Goal: Task Accomplishment & Management: Complete application form

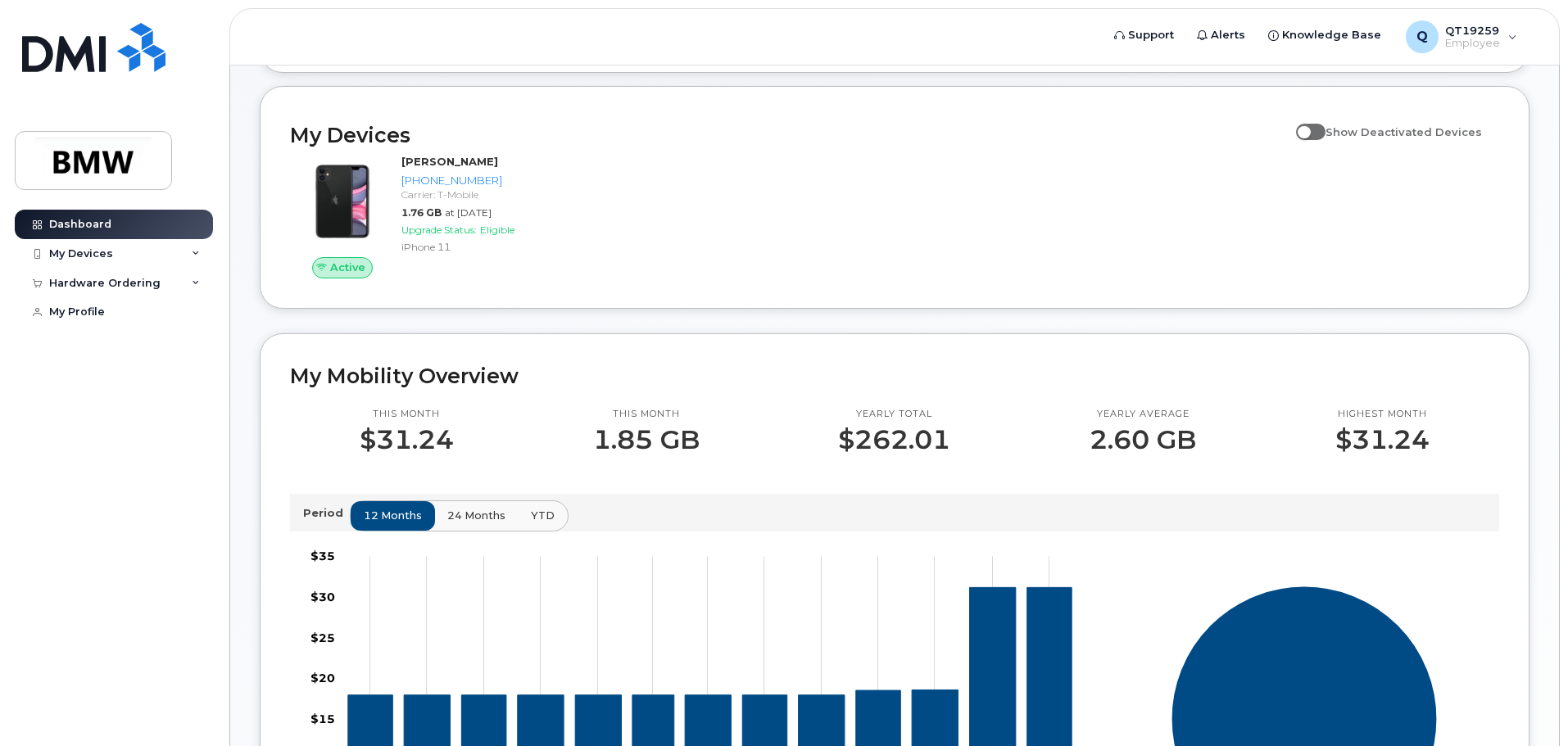
scroll to position [162, 0]
click at [198, 284] on icon at bounding box center [195, 283] width 8 height 8
click at [88, 317] on div "New Order" at bounding box center [88, 312] width 62 height 14
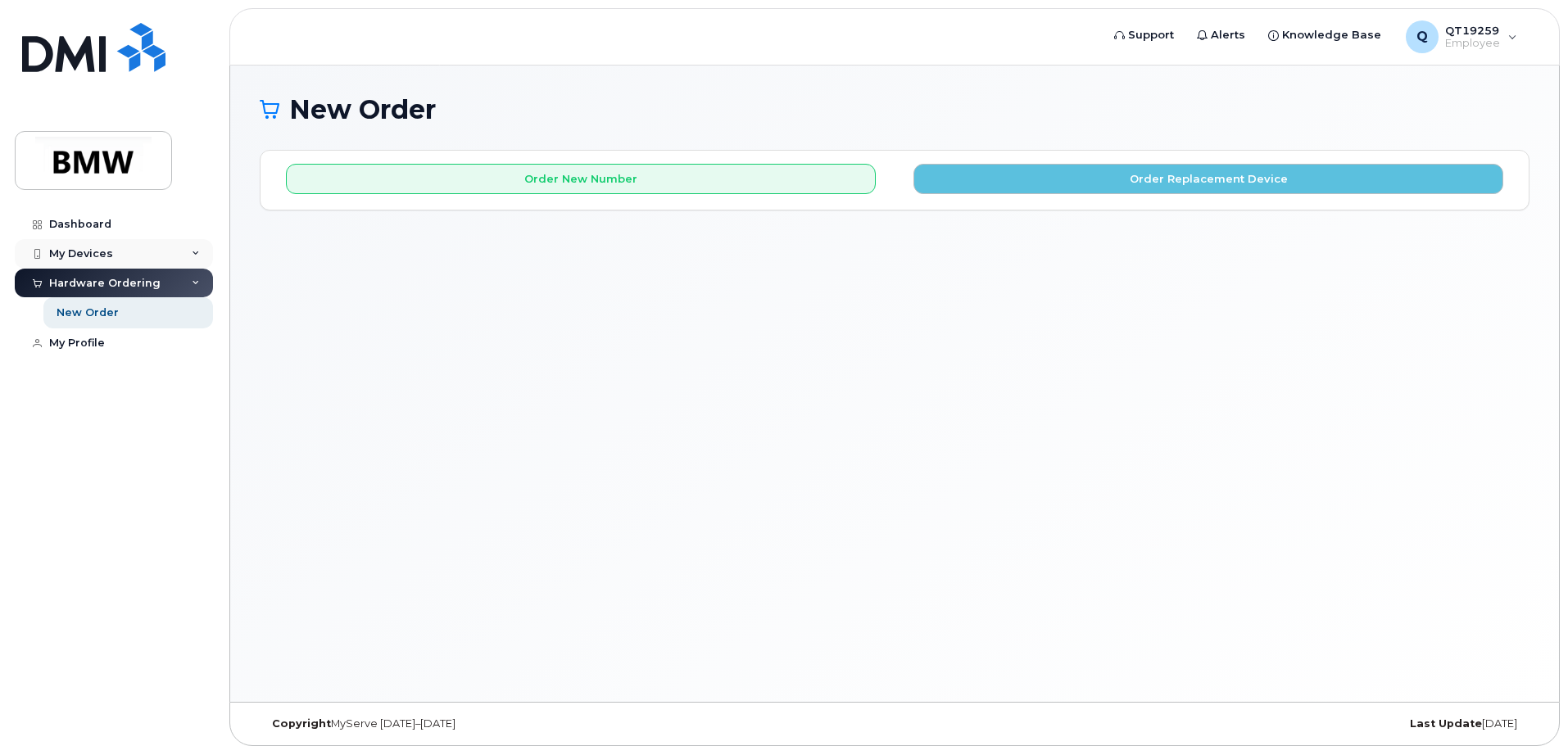
click at [194, 249] on icon at bounding box center [195, 253] width 8 height 8
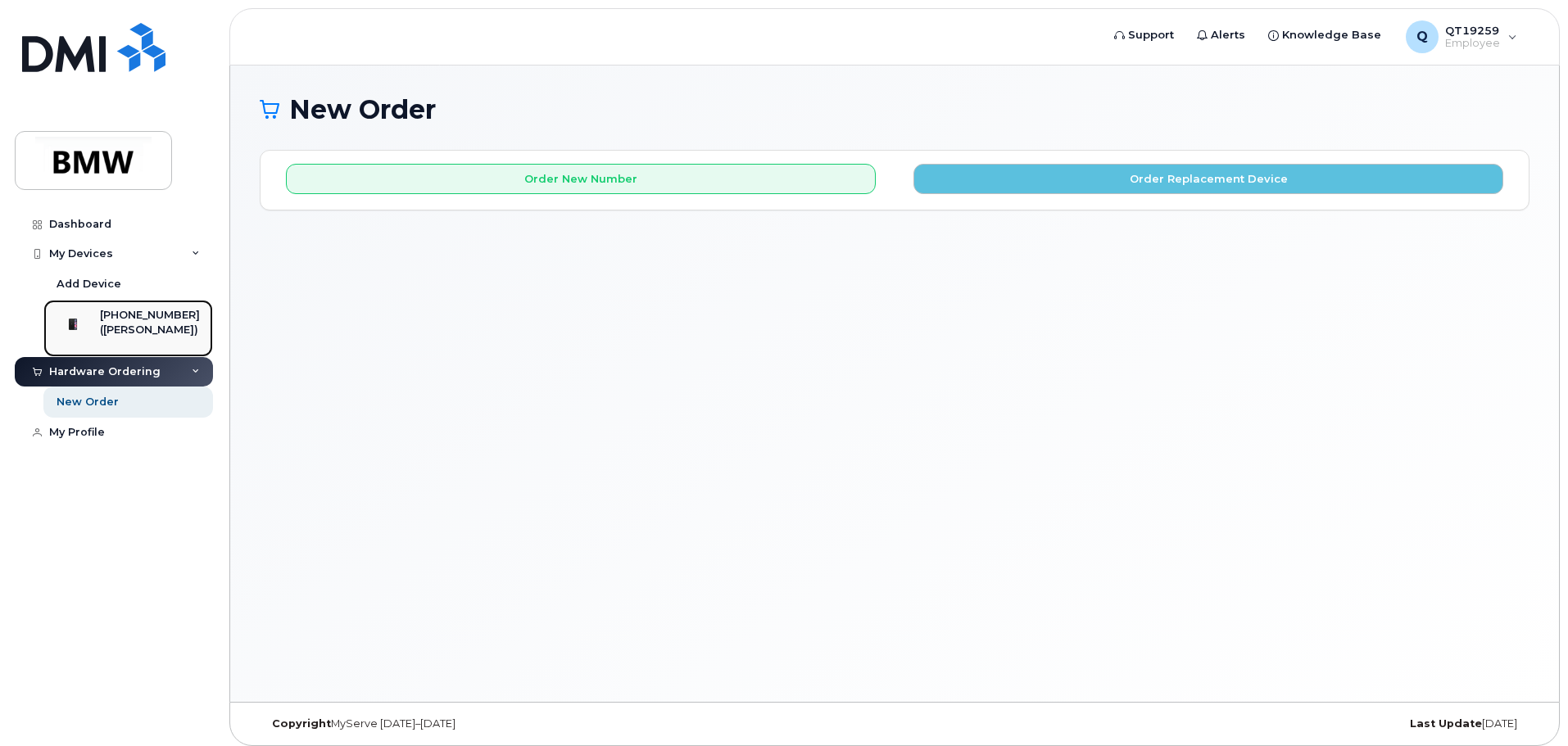
click at [142, 319] on div "[PHONE_NUMBER]" at bounding box center [150, 315] width 100 height 14
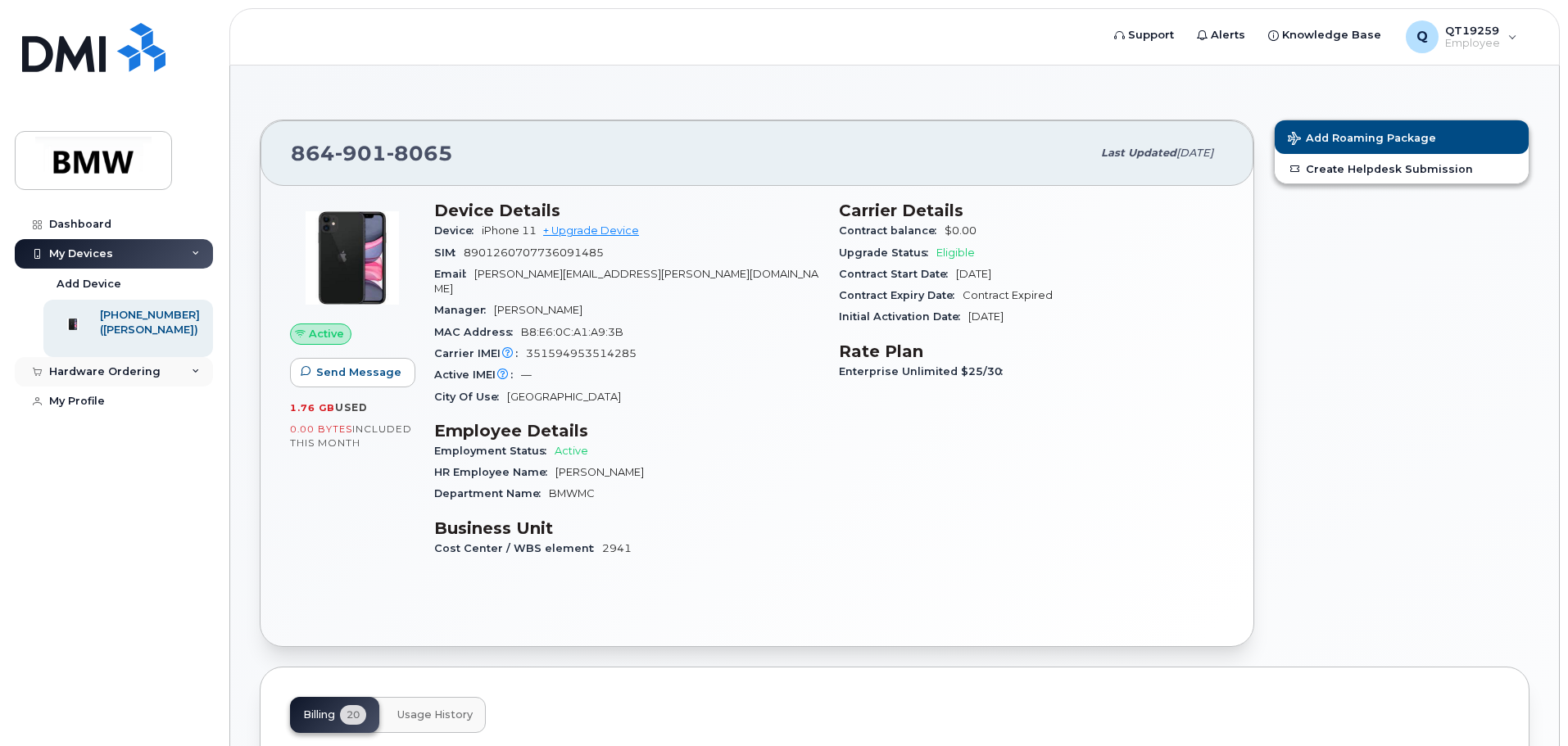
click at [203, 387] on div "Hardware Ordering" at bounding box center [113, 371] width 198 height 30
click at [116, 413] on link "New Order" at bounding box center [128, 402] width 170 height 31
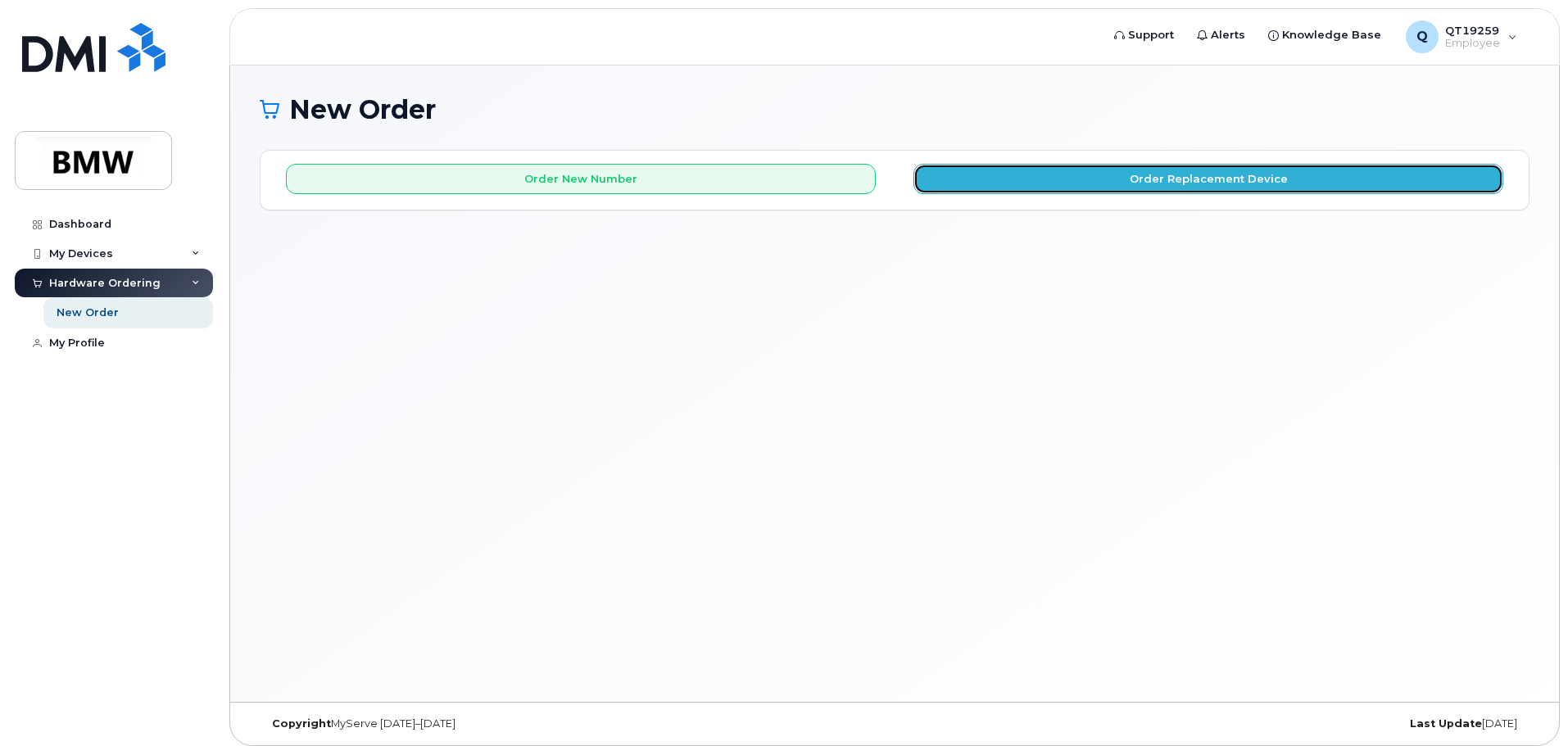
click at [1027, 183] on button "Order Replacement Device" at bounding box center [1208, 179] width 590 height 31
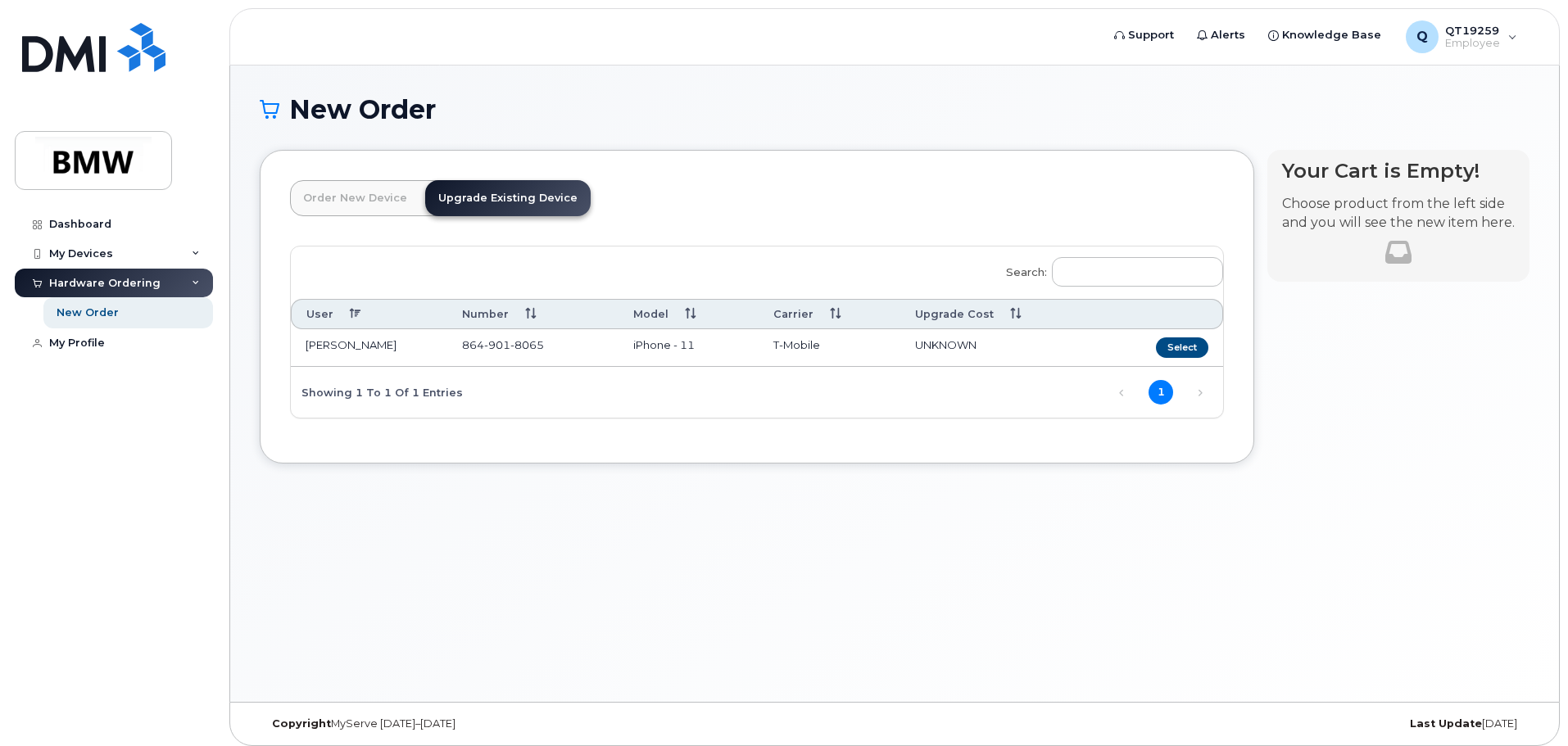
click at [361, 200] on link "Order New Device" at bounding box center [355, 198] width 130 height 36
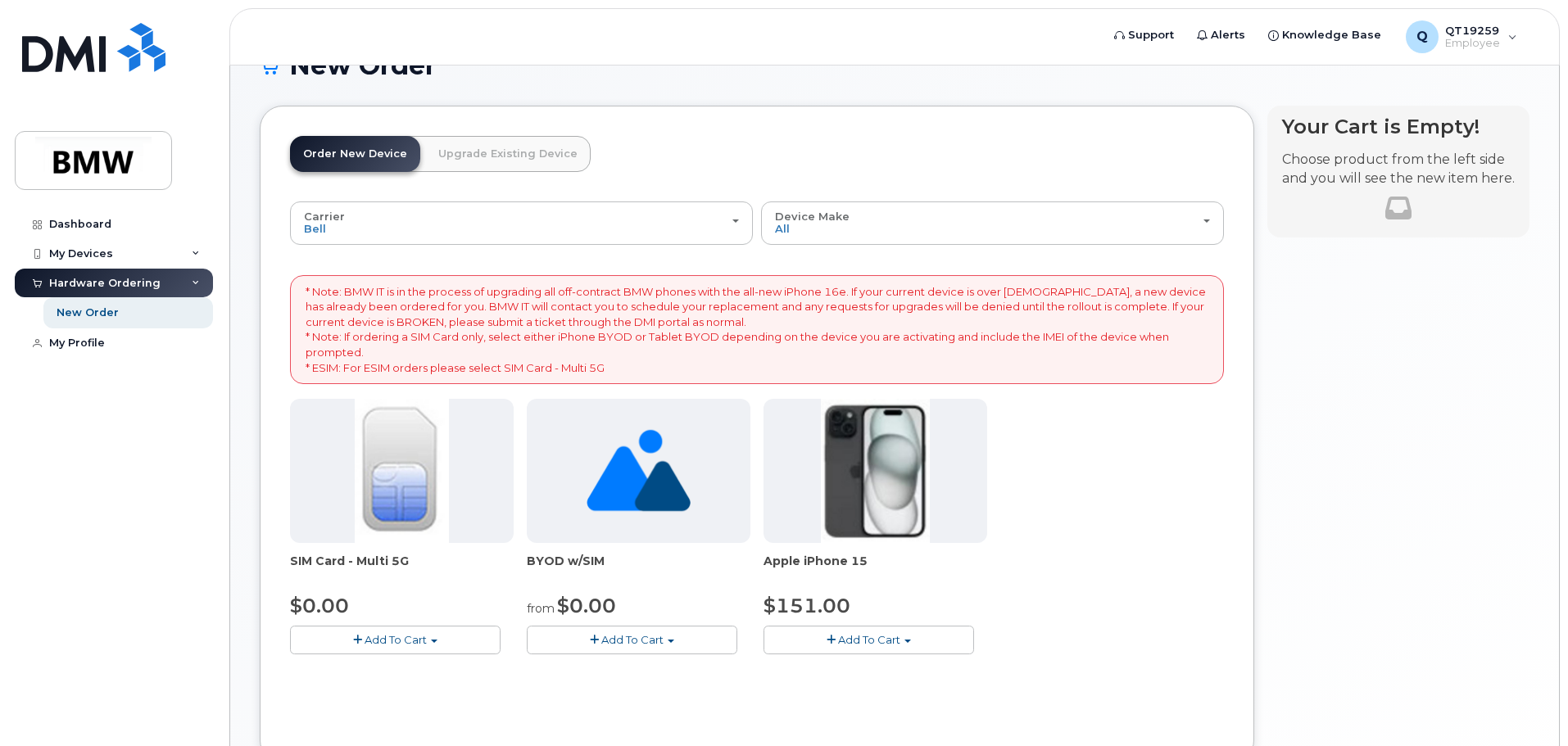
scroll to position [82, 0]
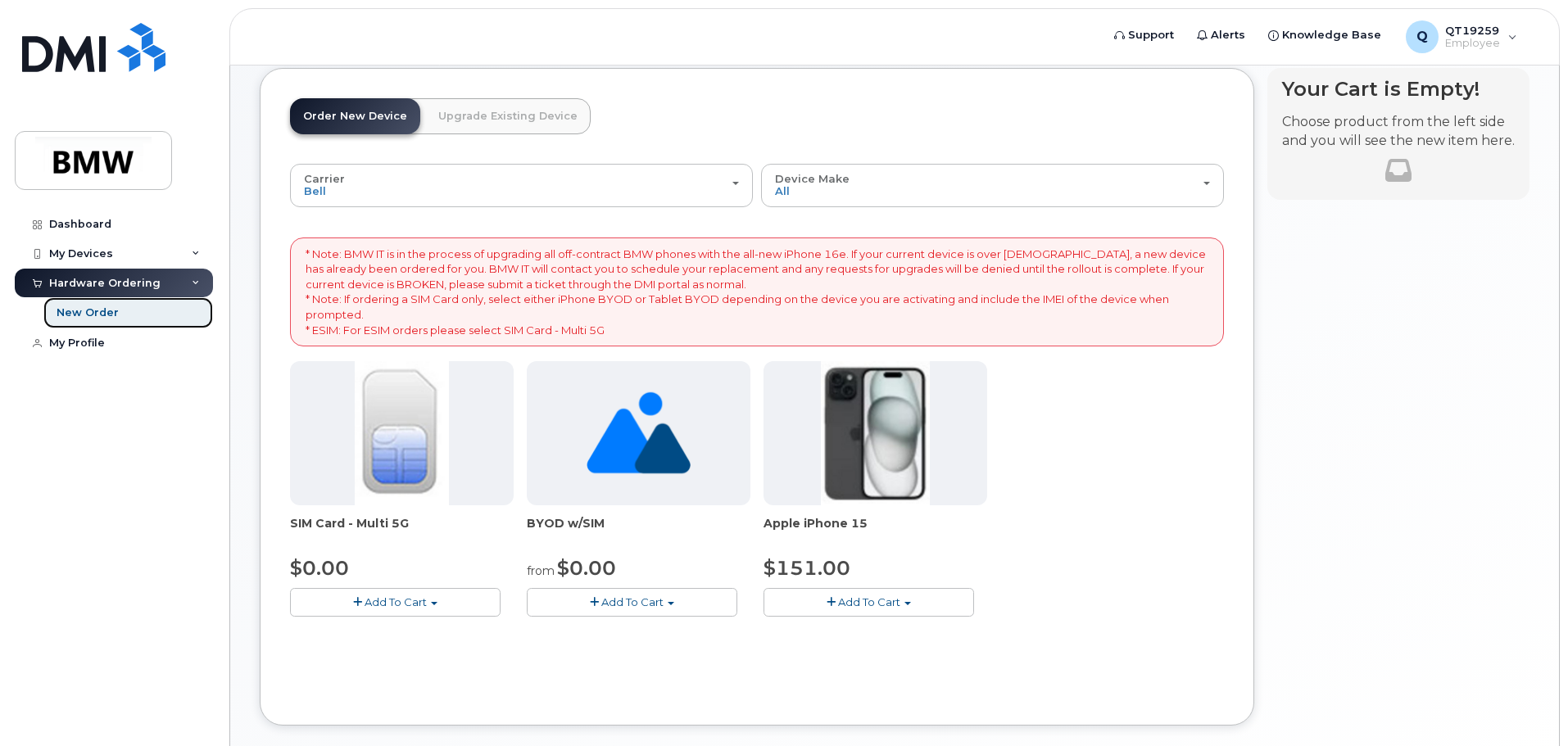
click at [99, 311] on div "New Order" at bounding box center [88, 312] width 62 height 14
click at [462, 117] on link "Upgrade Existing Device" at bounding box center [507, 117] width 165 height 36
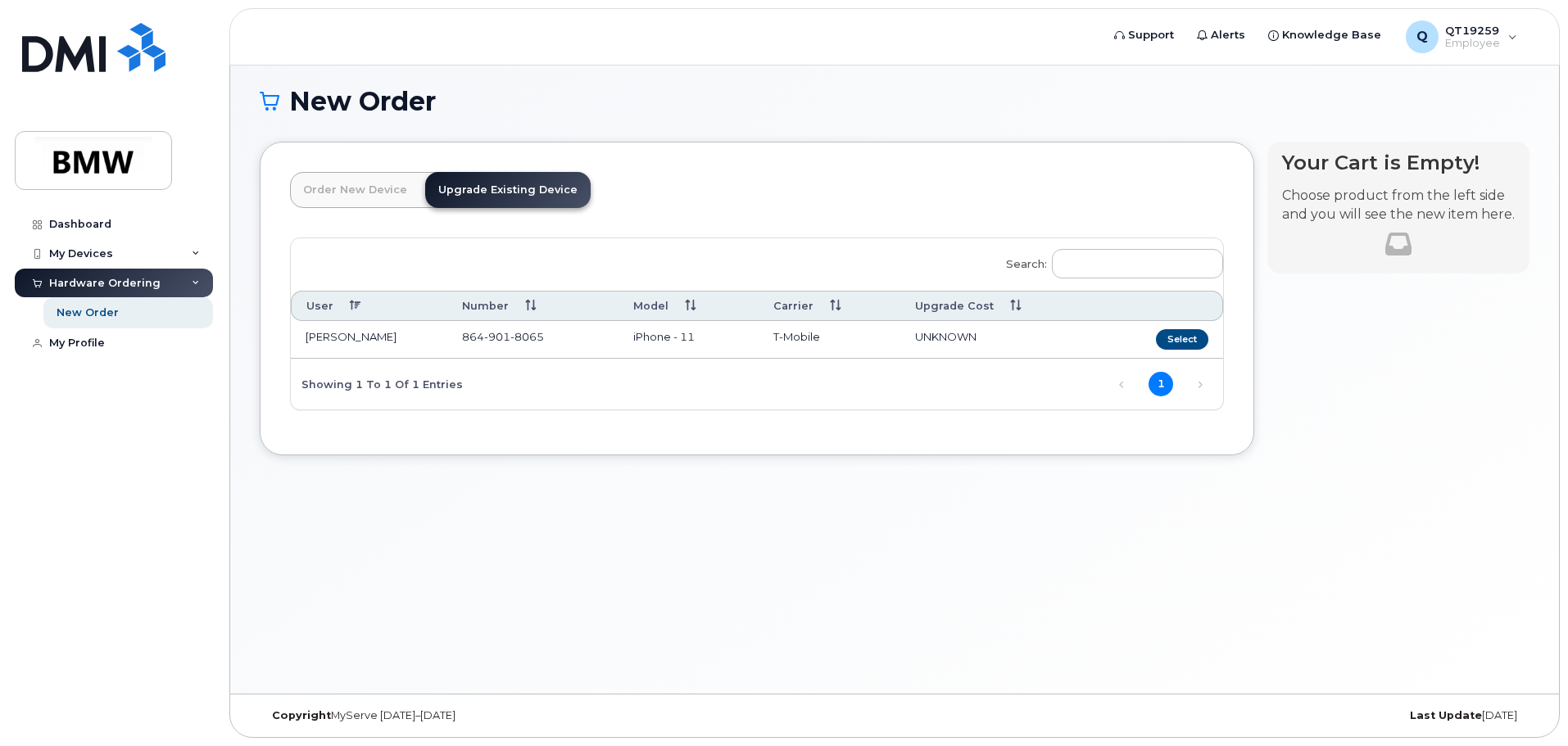
click at [337, 190] on link "Order New Device" at bounding box center [355, 190] width 130 height 36
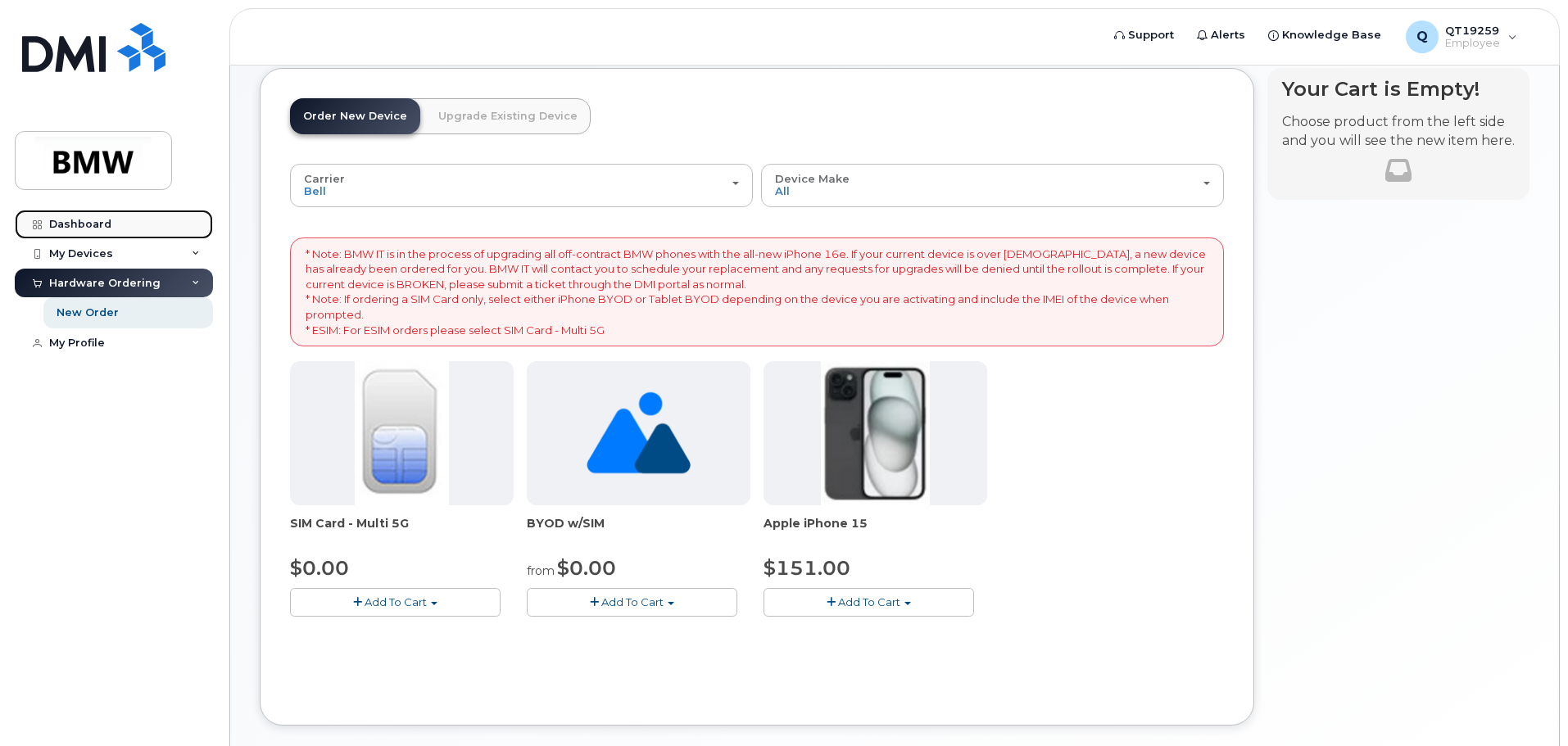
click at [89, 223] on div "Dashboard" at bounding box center [80, 224] width 62 height 14
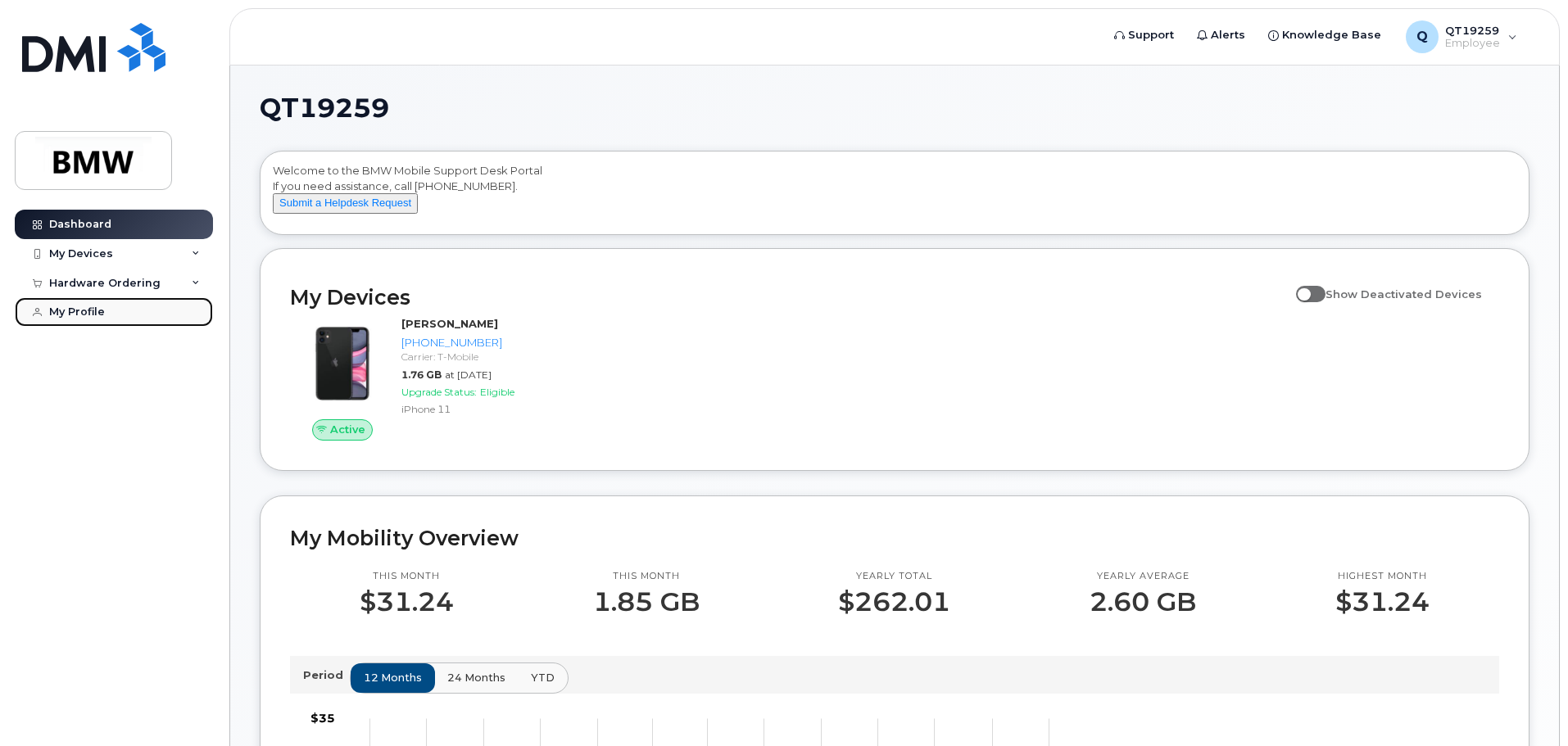
click at [104, 310] on link "My Profile" at bounding box center [113, 312] width 198 height 30
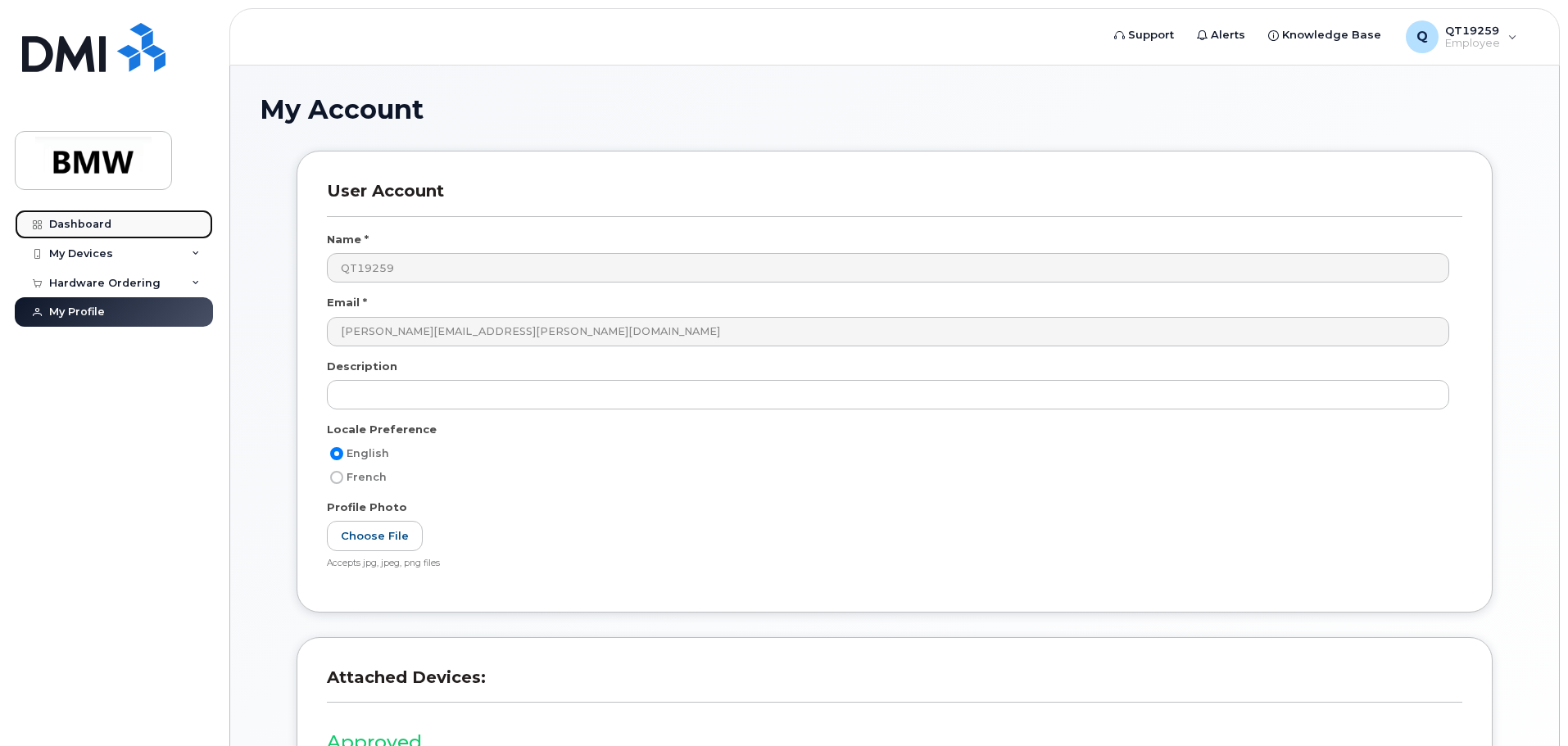
click at [89, 222] on div "Dashboard" at bounding box center [80, 224] width 62 height 14
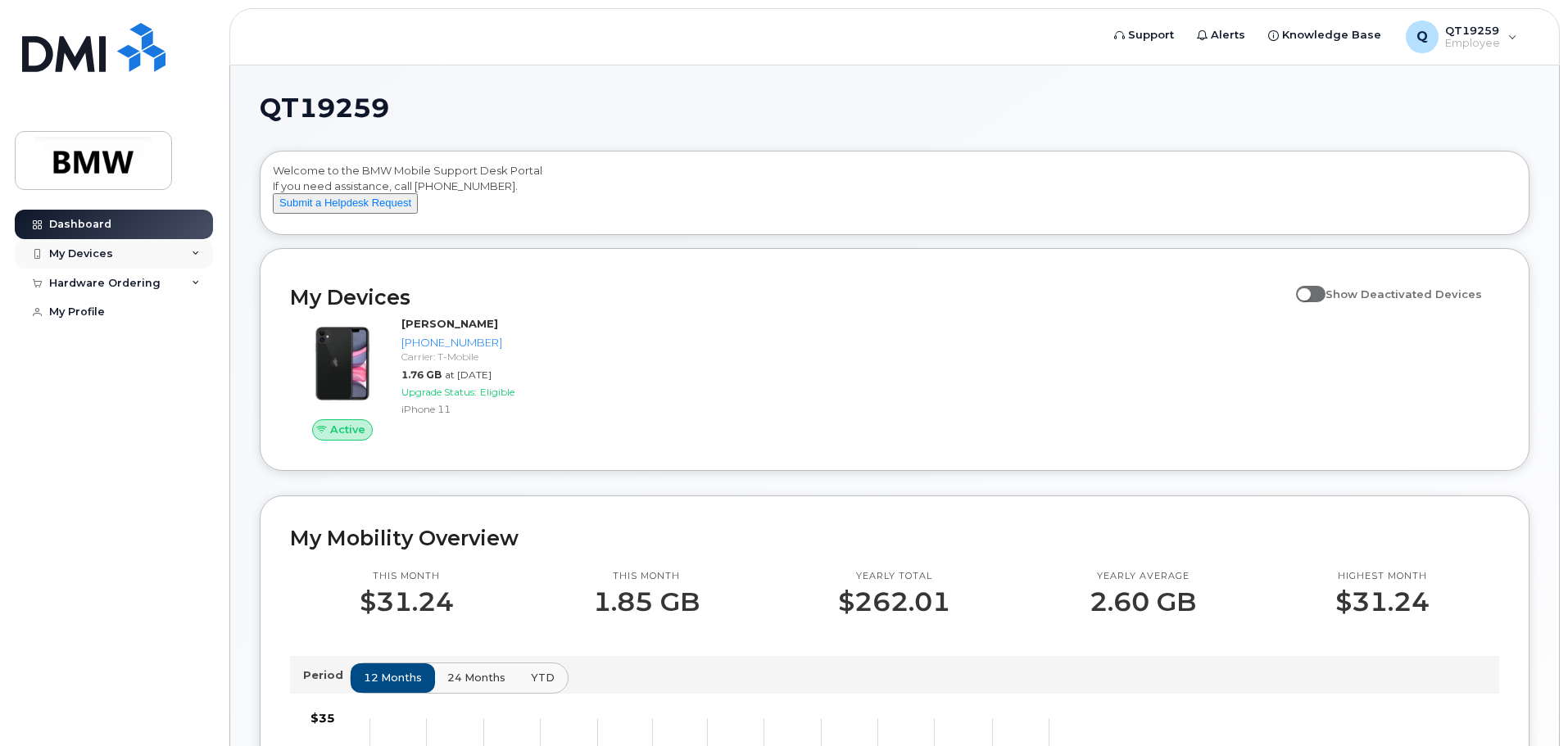
click at [198, 253] on icon at bounding box center [195, 253] width 8 height 8
click at [193, 376] on icon at bounding box center [195, 371] width 8 height 8
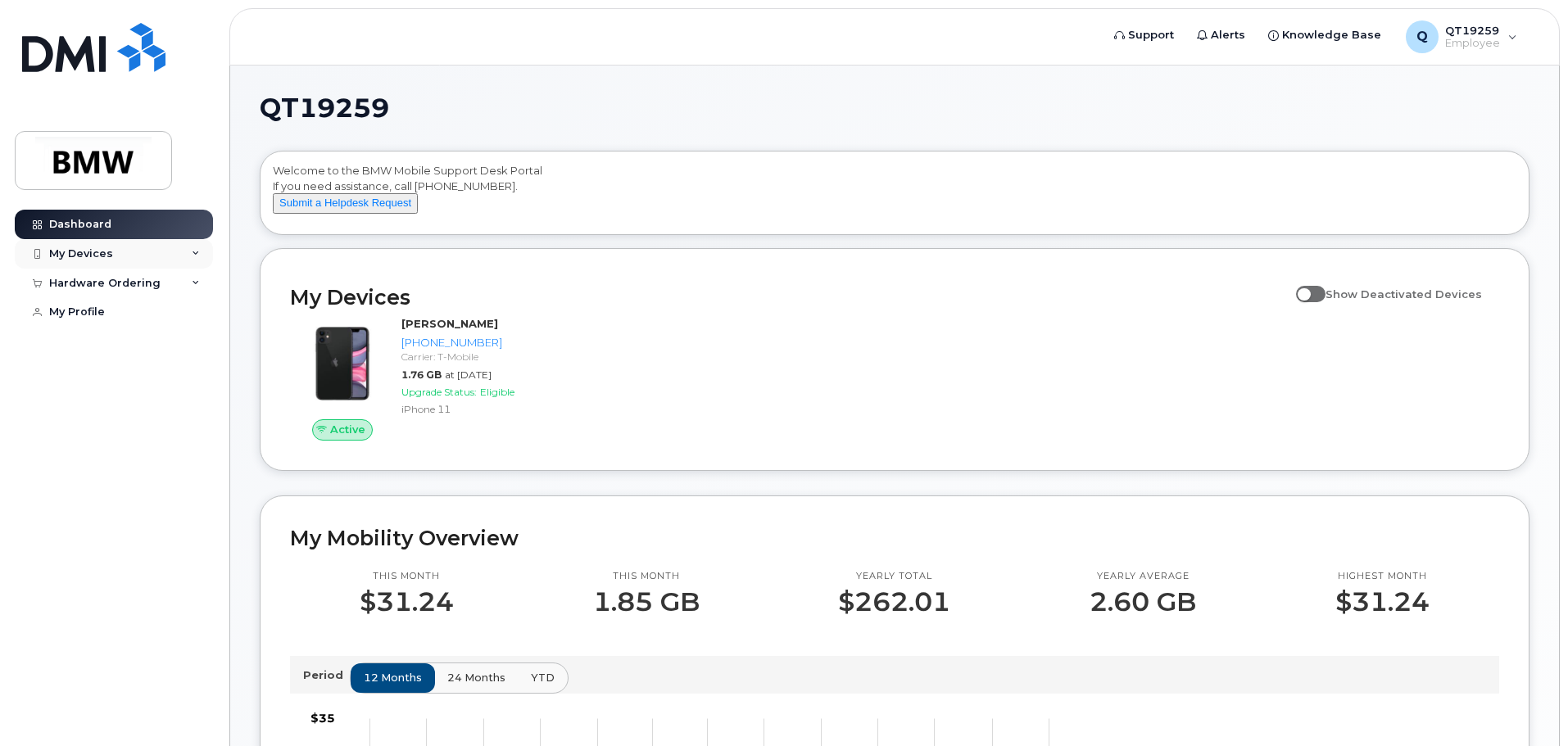
click at [120, 256] on div "My Devices" at bounding box center [113, 254] width 198 height 30
click at [159, 387] on div "Hardware Ordering" at bounding box center [113, 371] width 198 height 30
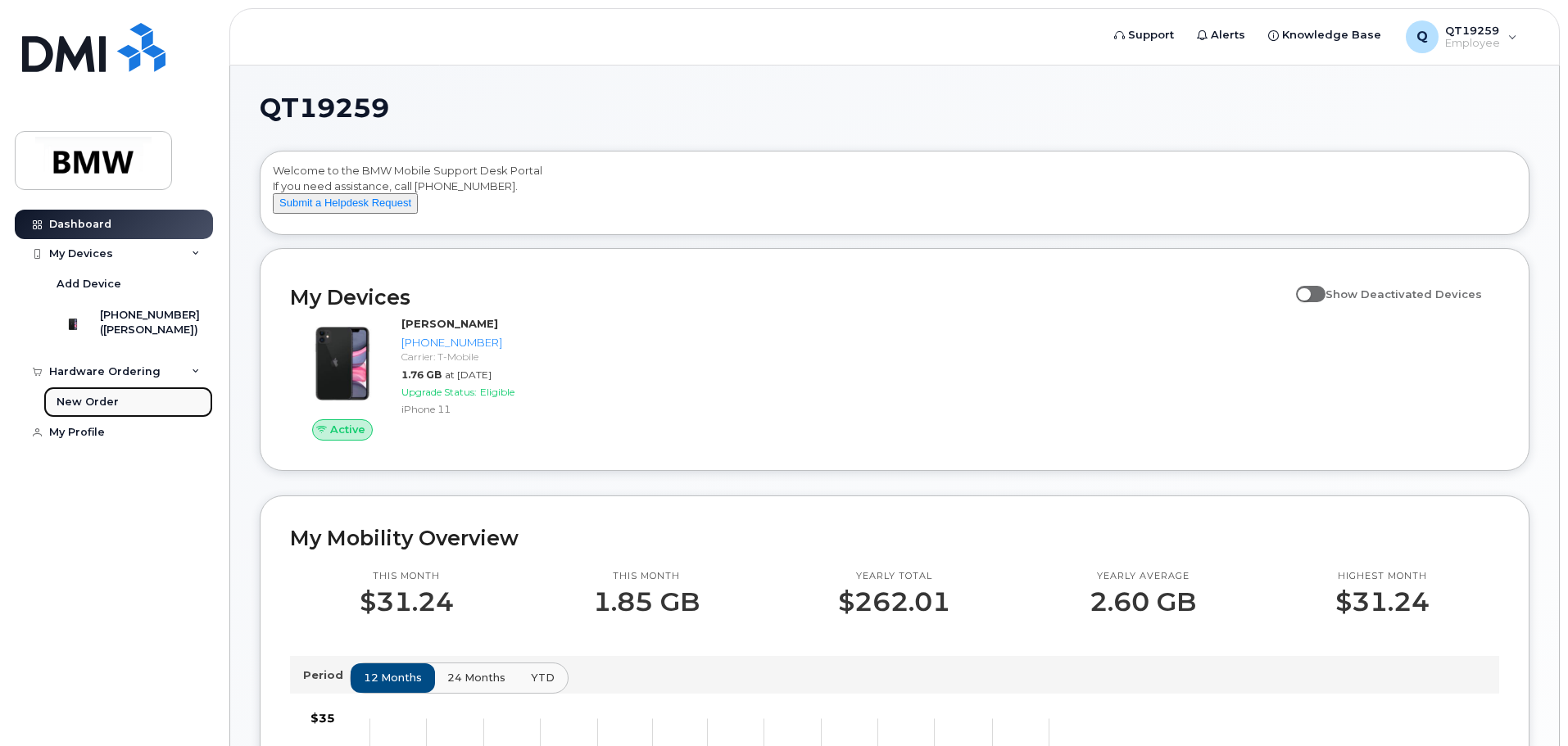
click at [163, 417] on link "New Order" at bounding box center [128, 402] width 170 height 31
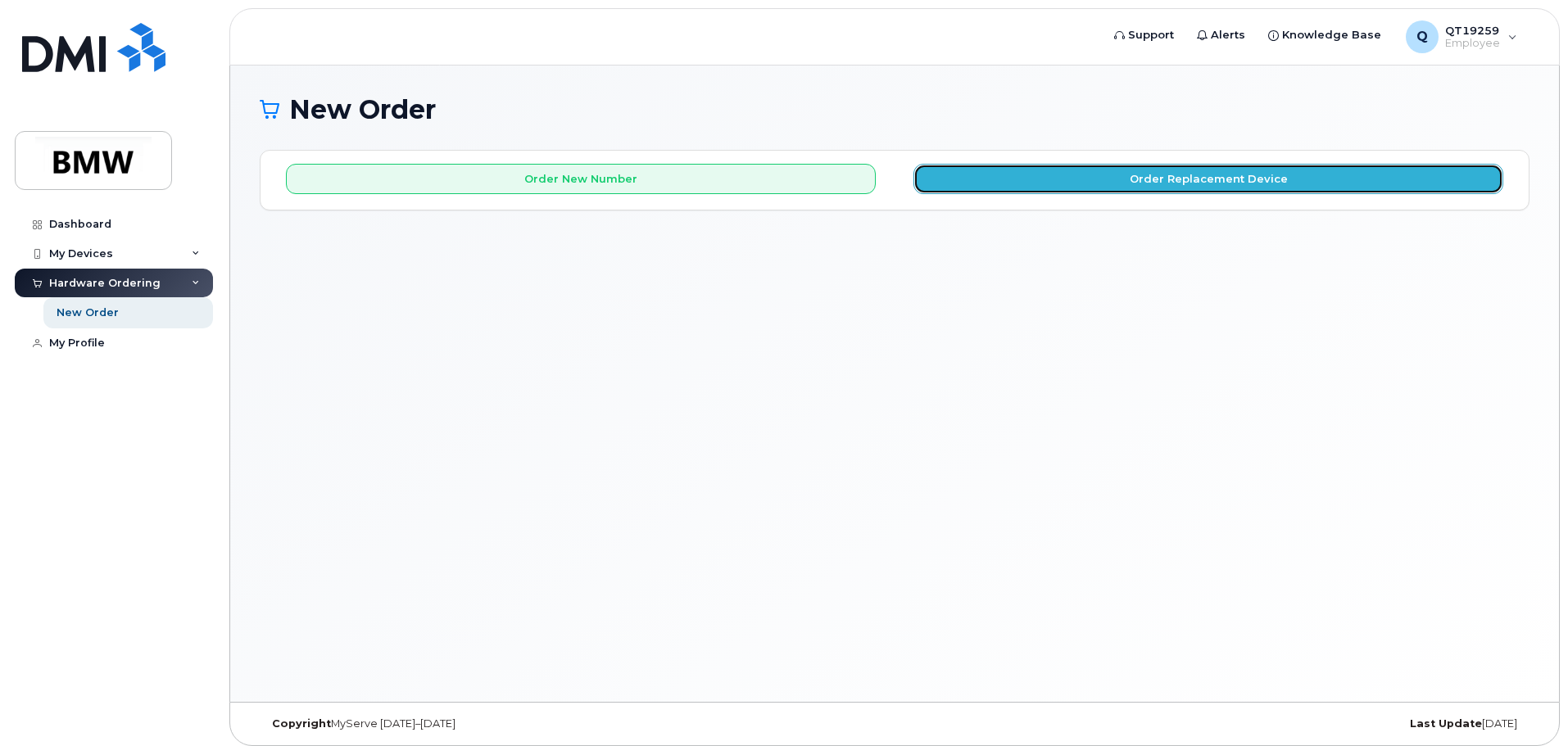
click at [1266, 180] on button "Order Replacement Device" at bounding box center [1208, 179] width 590 height 31
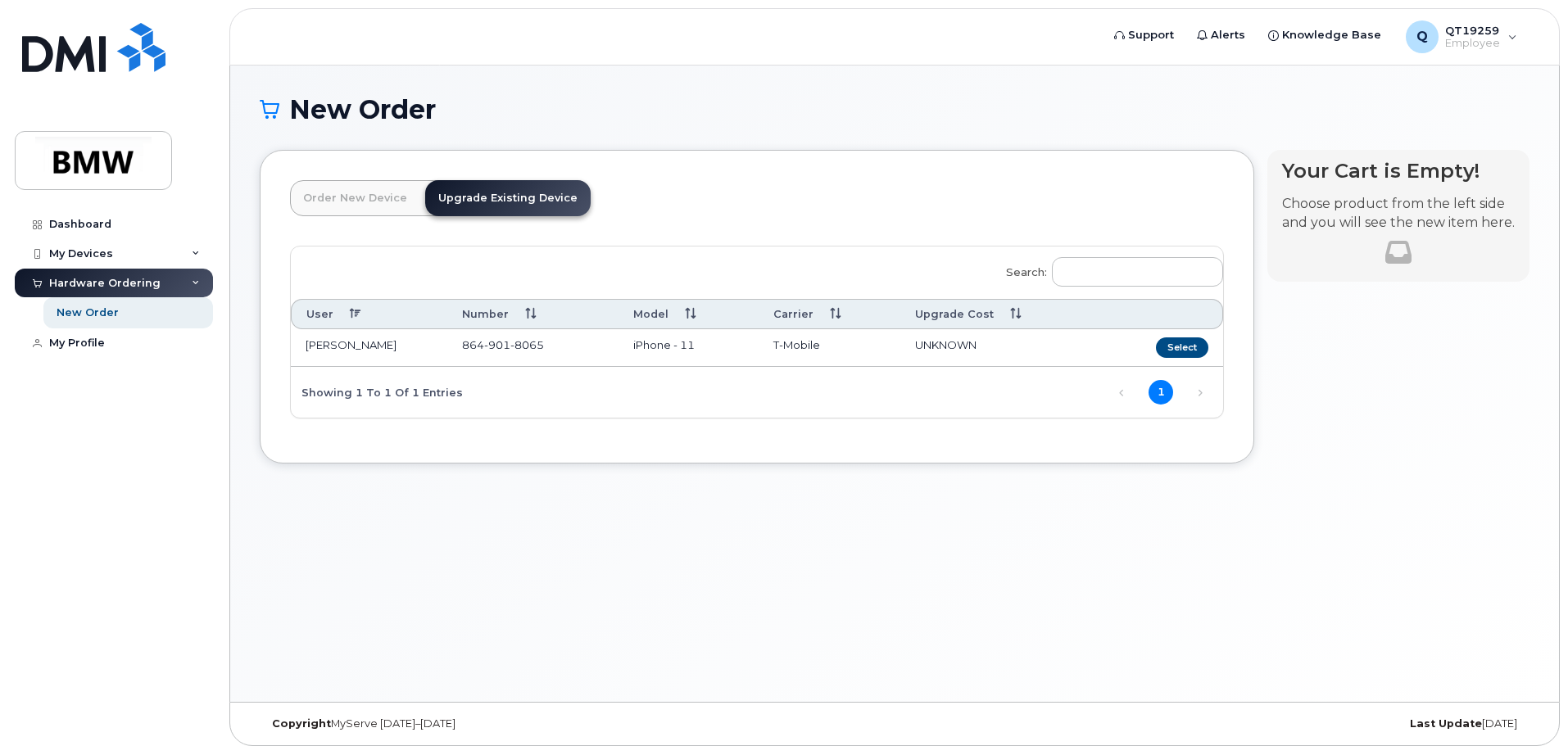
click at [338, 199] on link "Order New Device" at bounding box center [355, 198] width 130 height 36
